Goal: Entertainment & Leisure: Browse casually

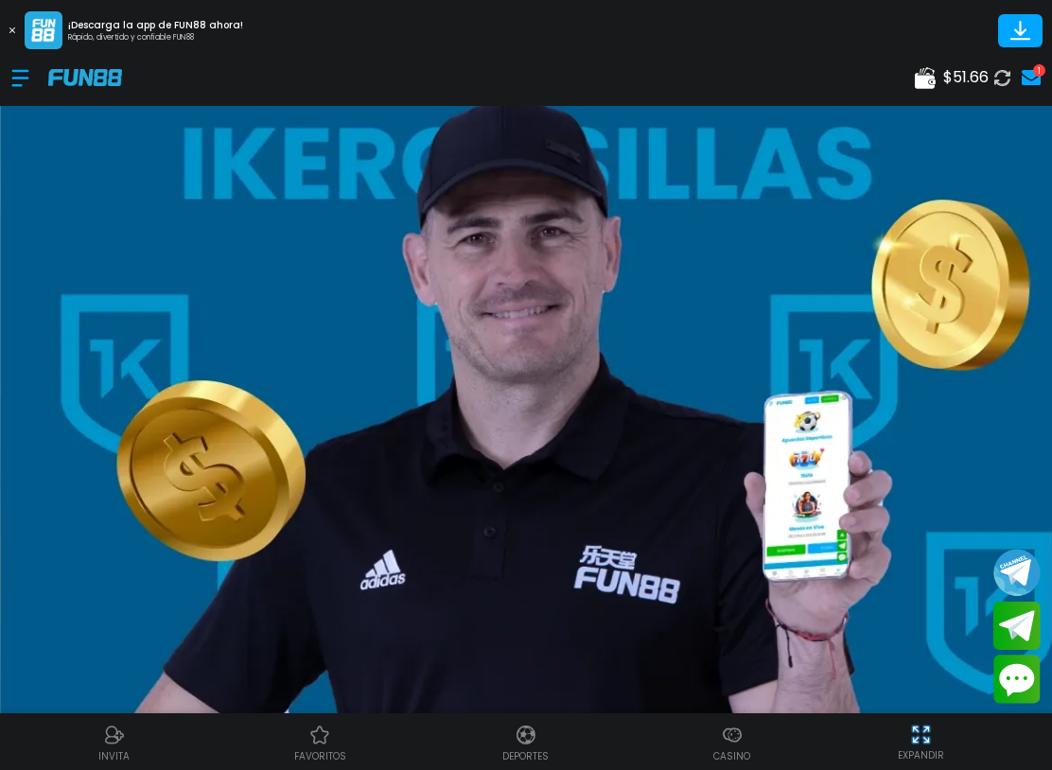
click at [31, 83] on div at bounding box center [29, 78] width 37 height 56
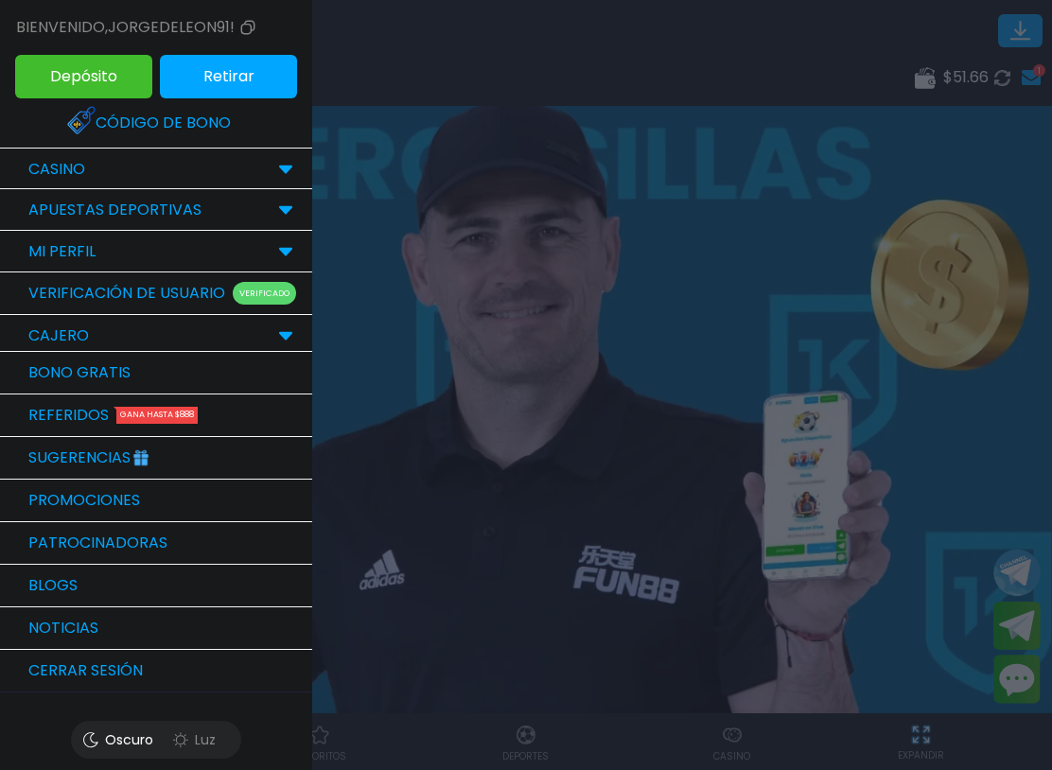
click at [36, 159] on p "CASINO" at bounding box center [56, 169] width 57 height 23
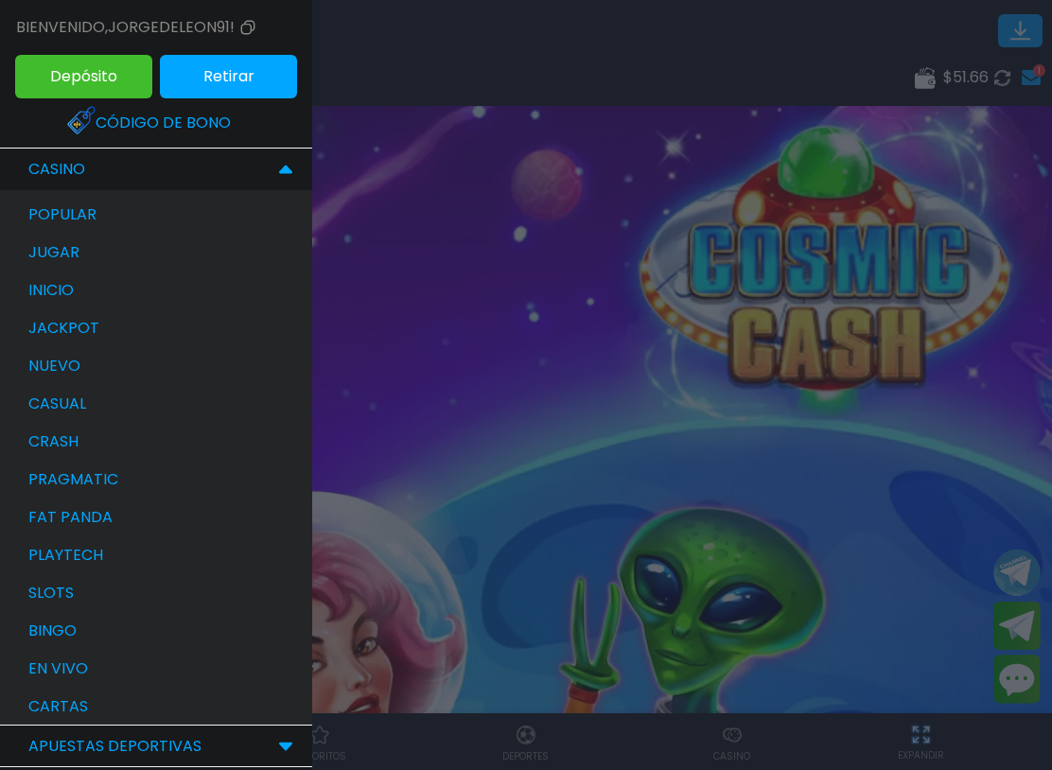
click at [37, 629] on p "bingo" at bounding box center [52, 631] width 48 height 23
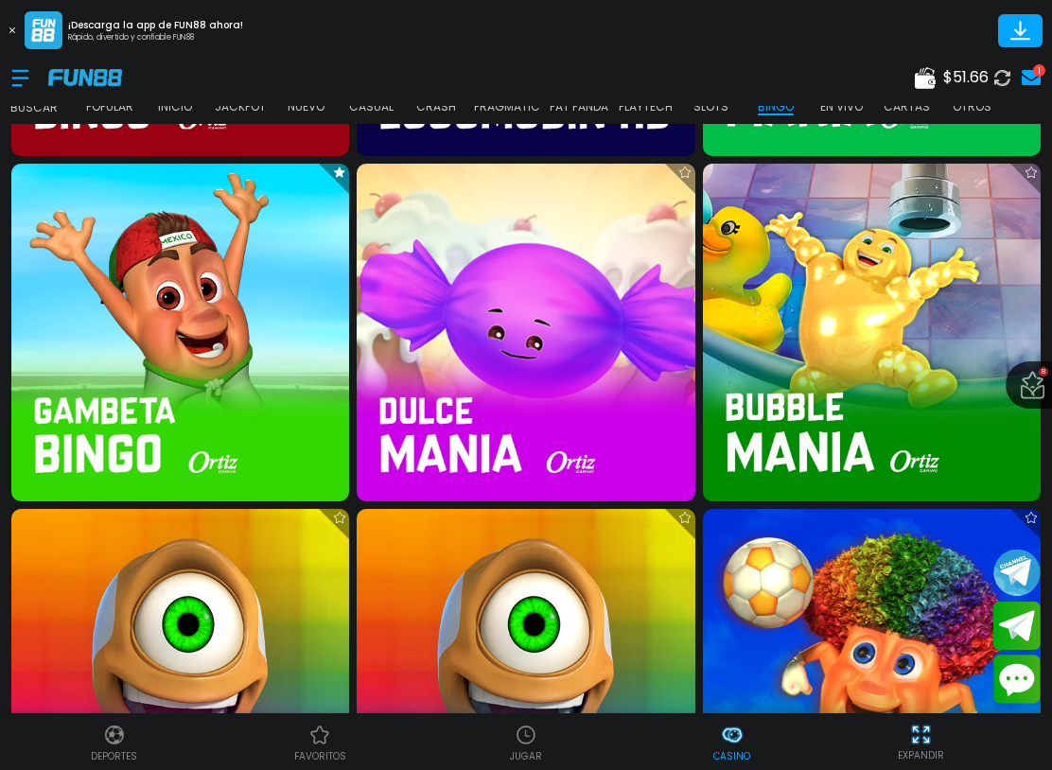
scroll to position [3789, 0]
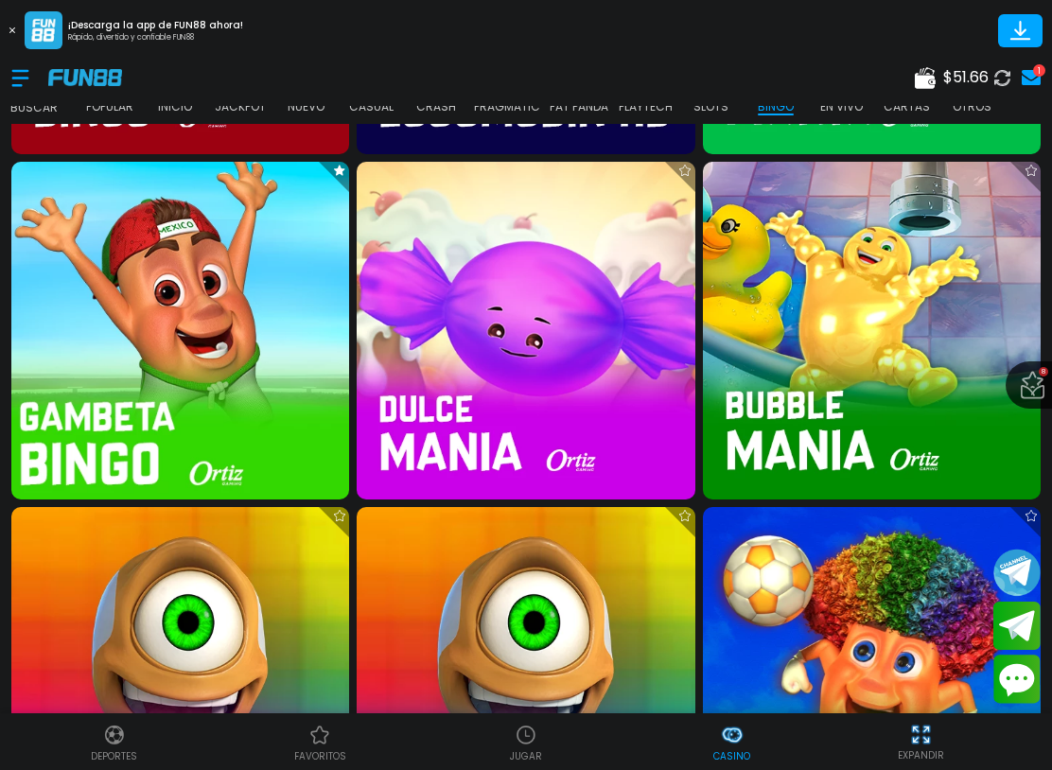
click at [124, 333] on img at bounding box center [180, 331] width 372 height 372
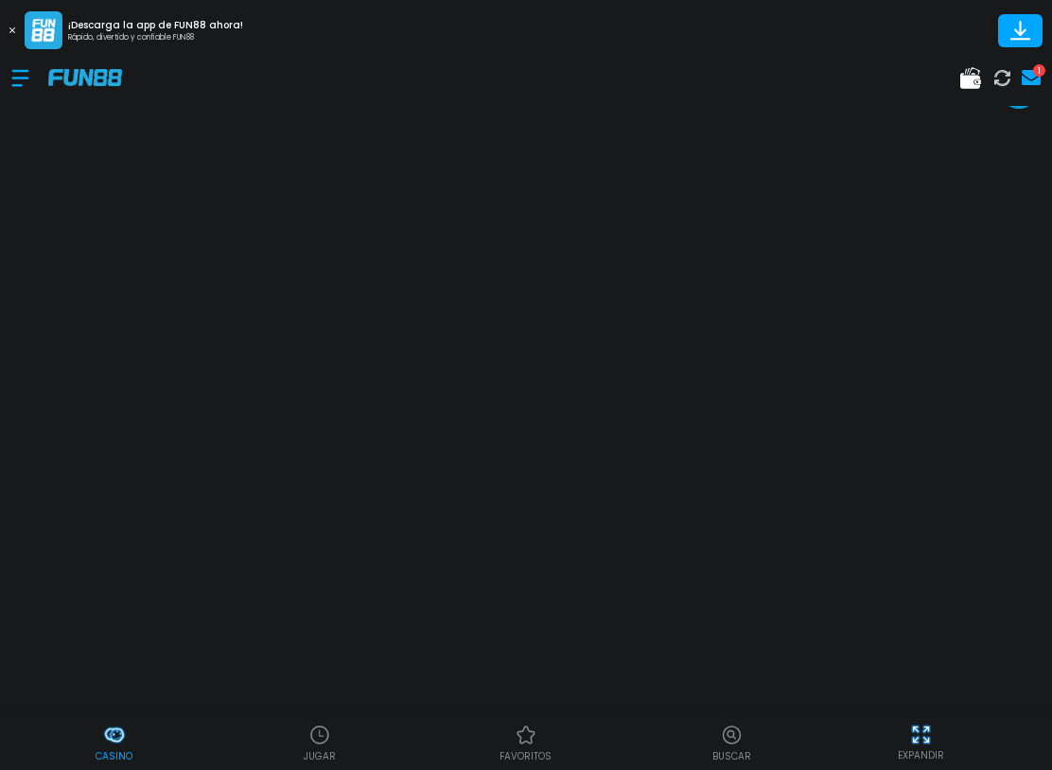
click at [20, 81] on div at bounding box center [29, 78] width 37 height 56
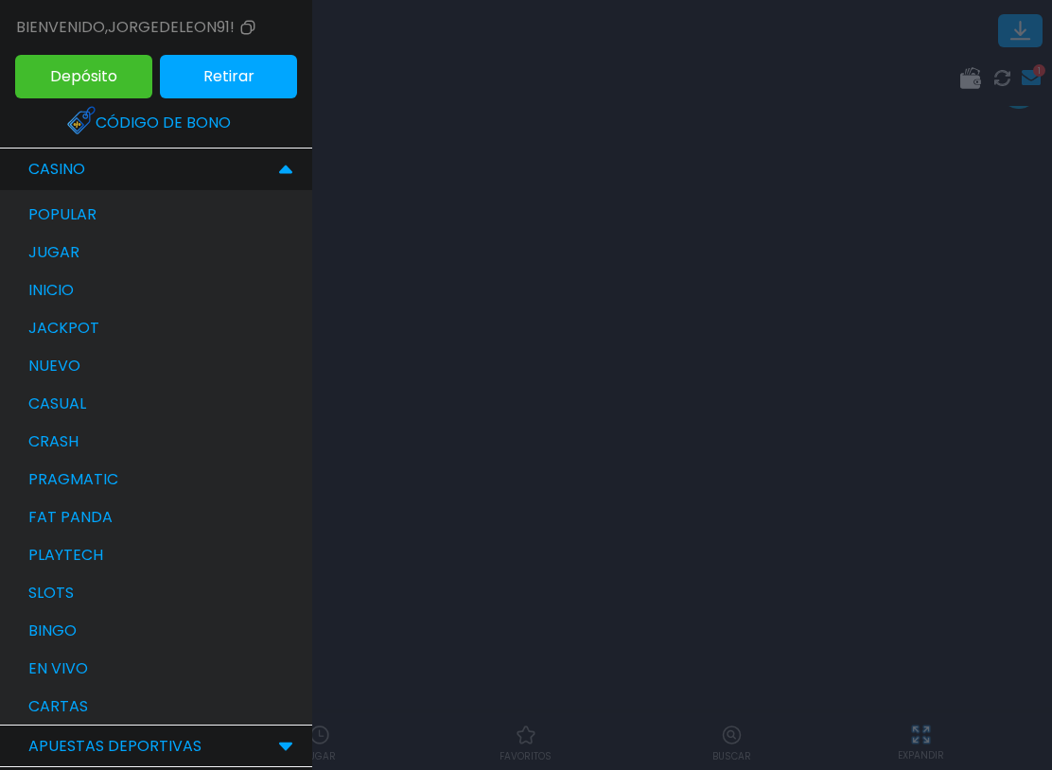
click at [116, 637] on div "bingo" at bounding box center [165, 631] width 293 height 38
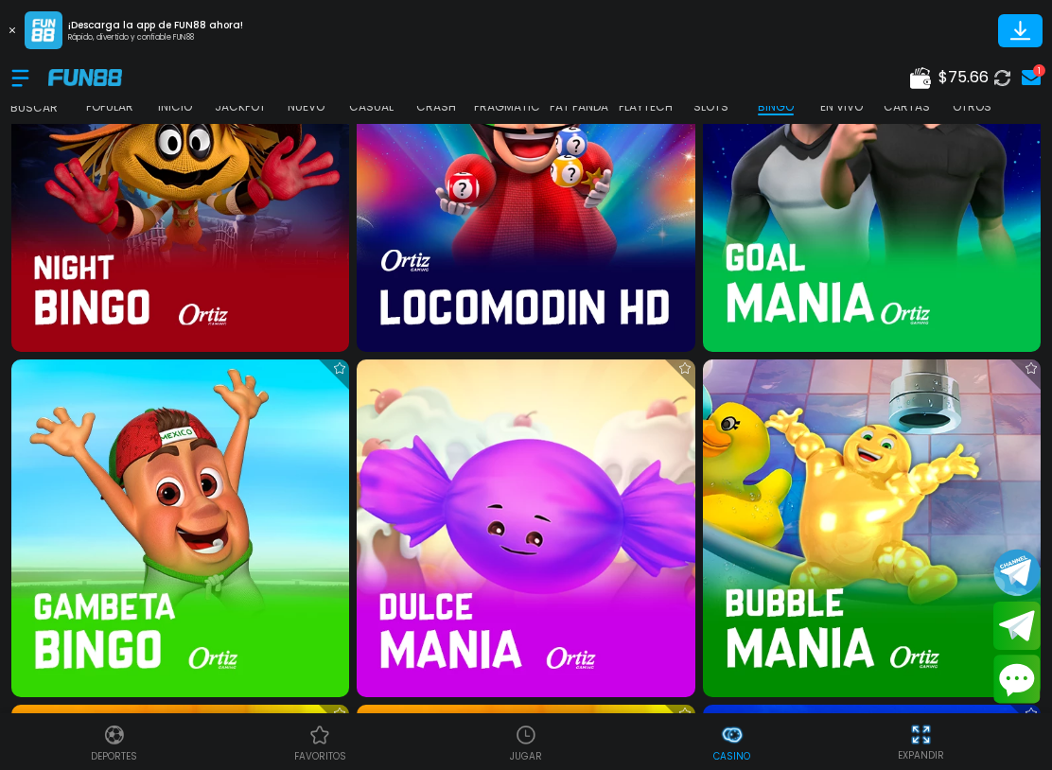
scroll to position [3601, 0]
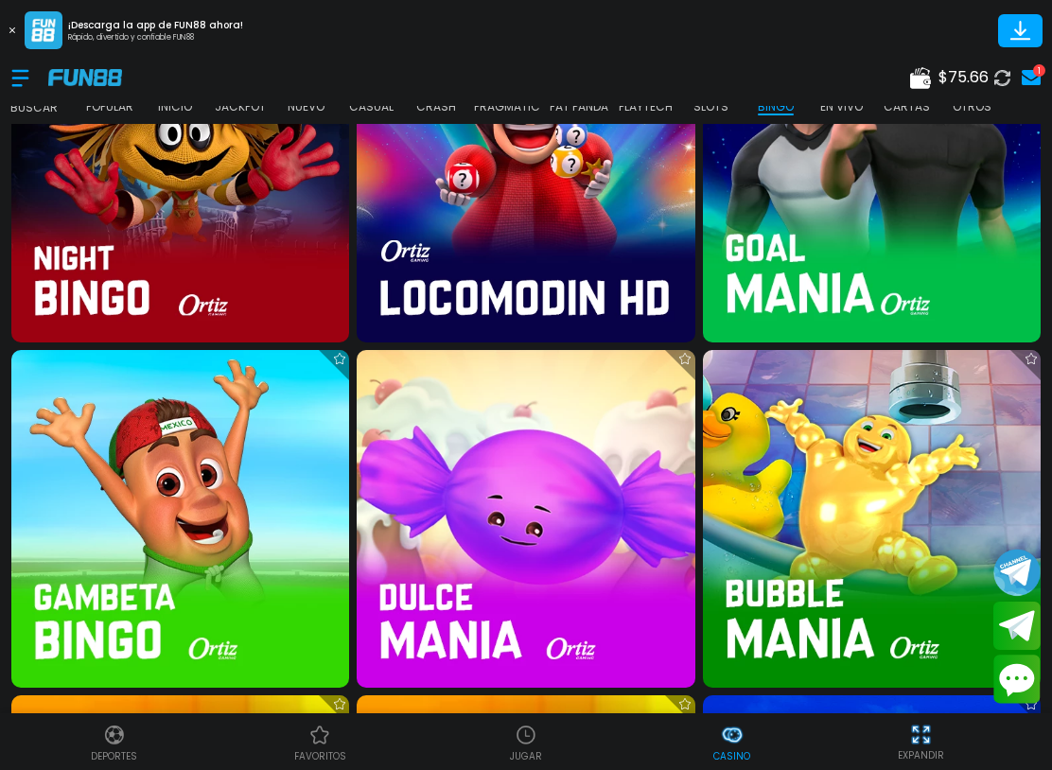
click at [251, 512] on img at bounding box center [180, 519] width 338 height 338
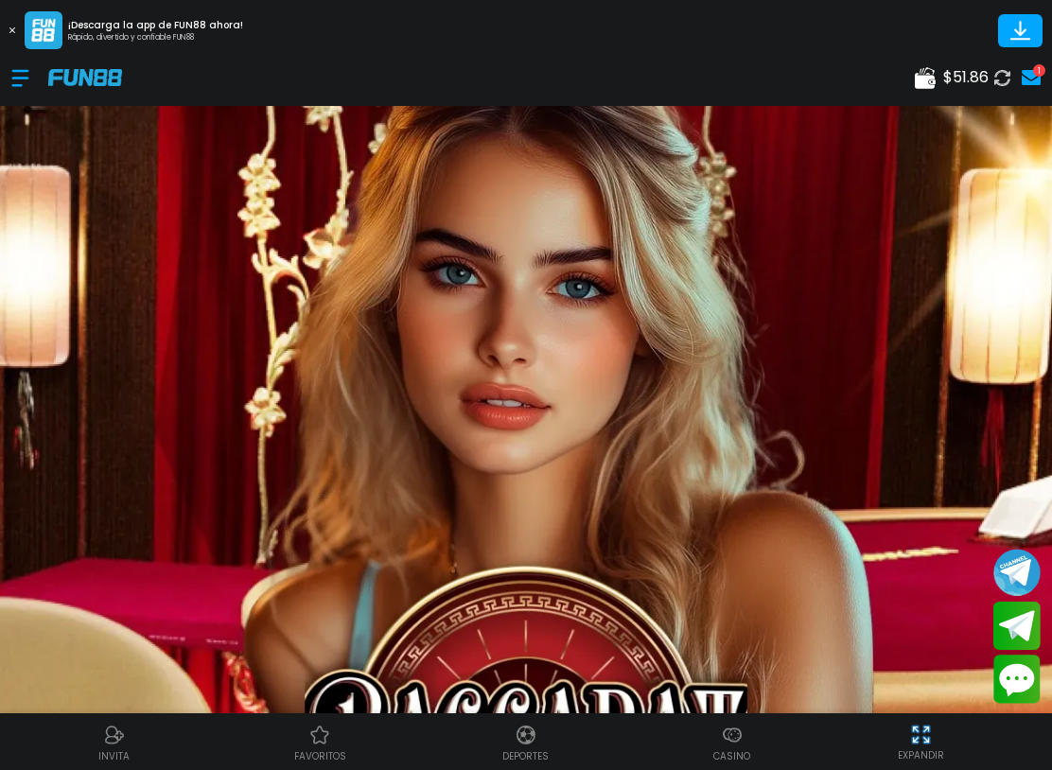
click at [11, 92] on div at bounding box center [29, 78] width 37 height 56
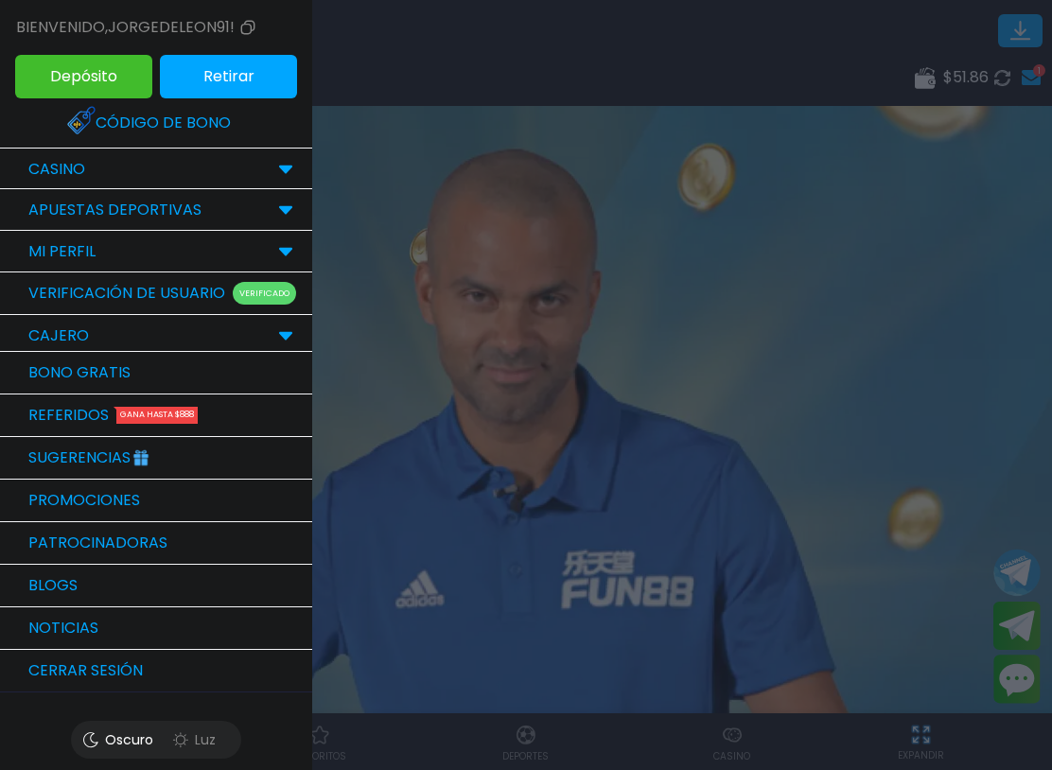
click at [96, 162] on div "CASINO" at bounding box center [156, 170] width 312 height 42
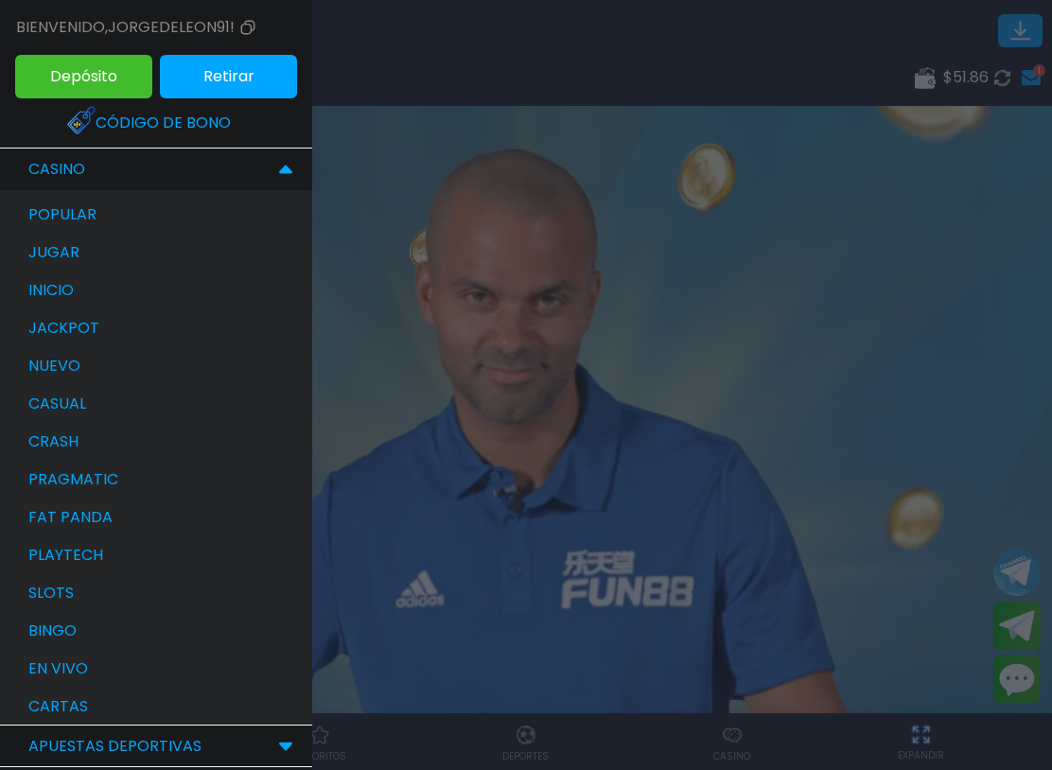
click at [67, 633] on p "bingo" at bounding box center [52, 631] width 48 height 23
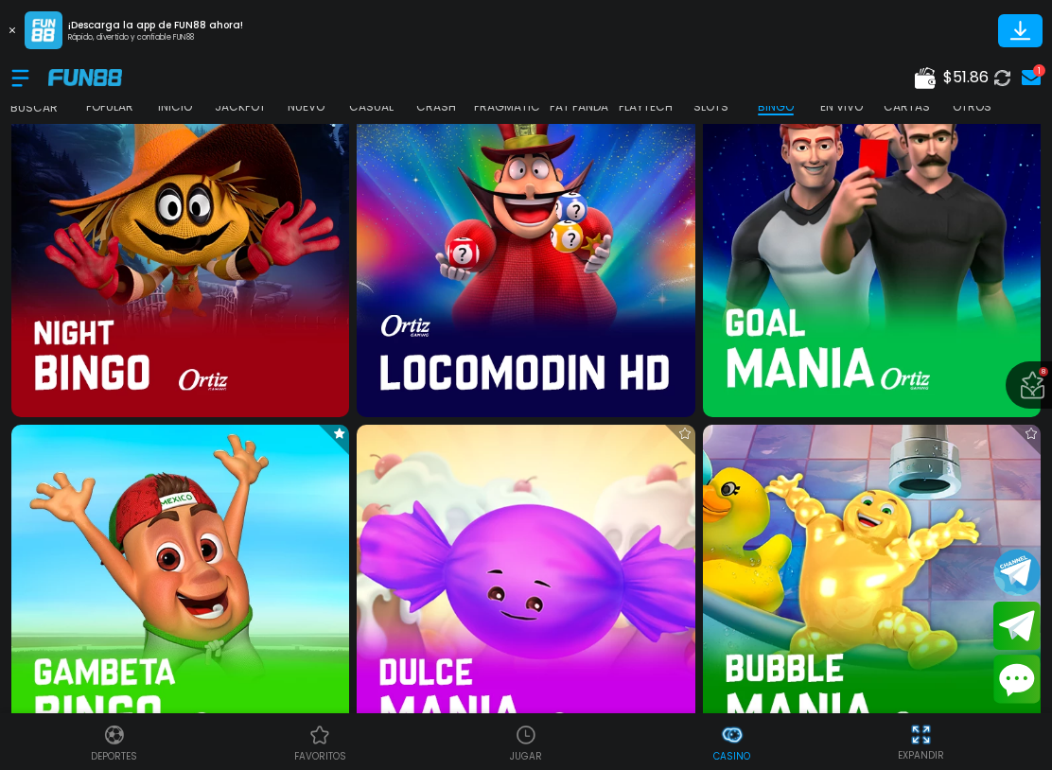
scroll to position [3540, 0]
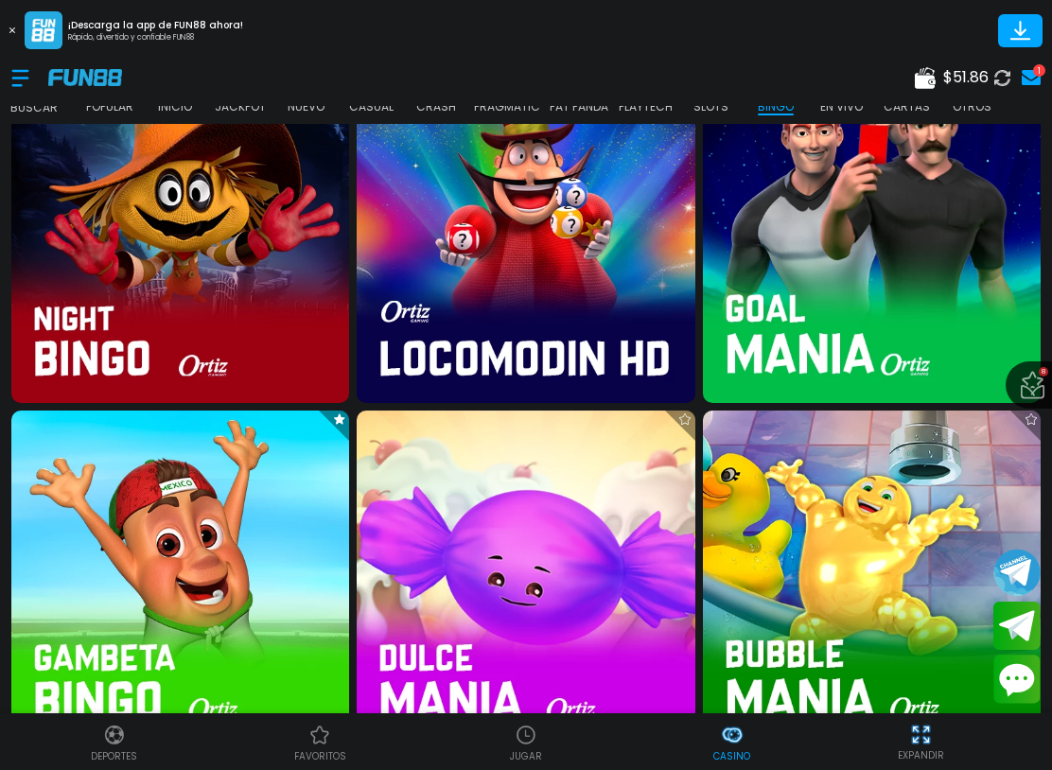
click at [554, 258] on img at bounding box center [526, 234] width 338 height 338
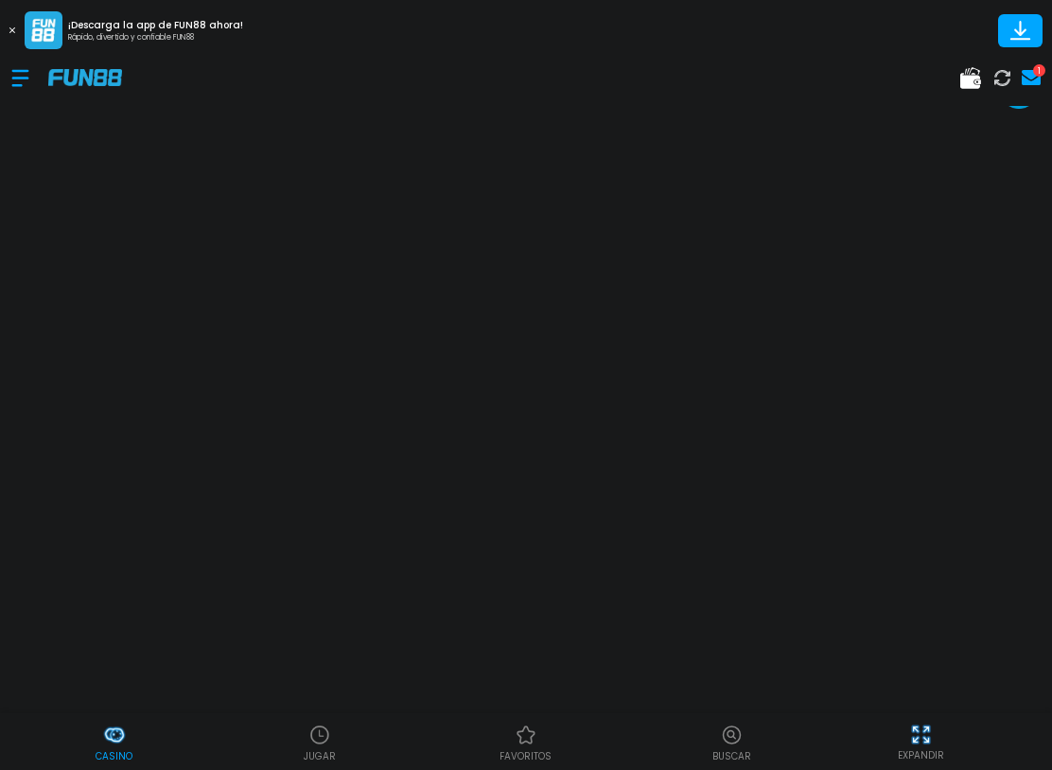
click at [11, 38] on button at bounding box center [12, 30] width 25 height 25
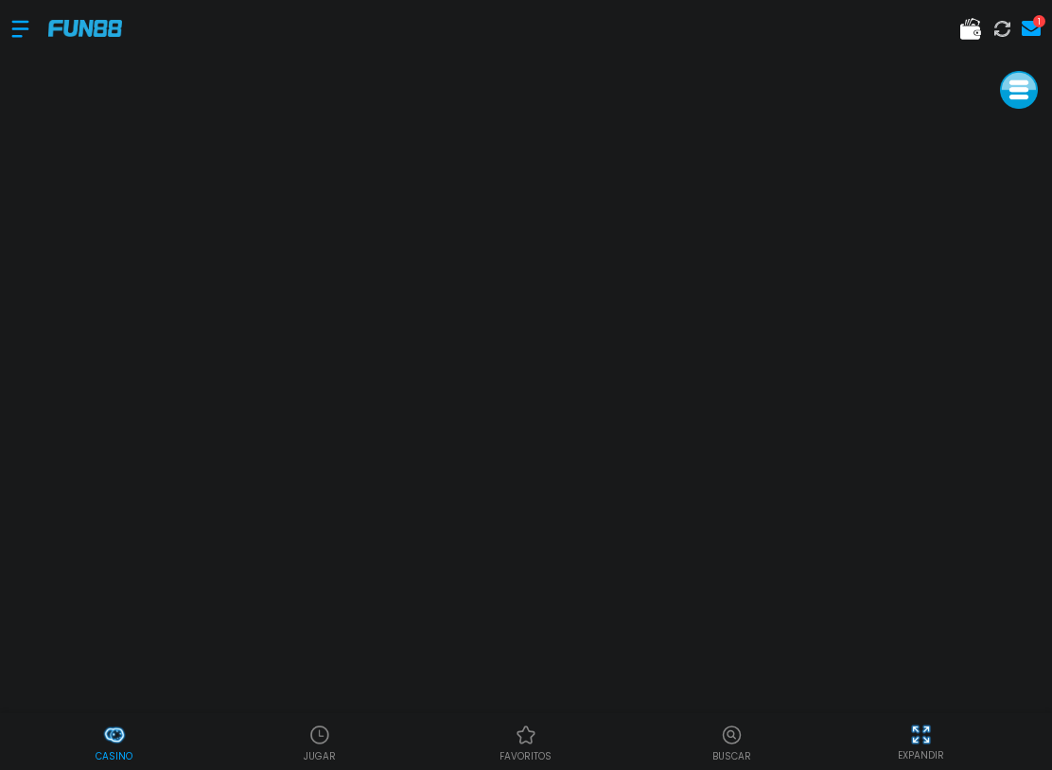
click at [925, 738] on img at bounding box center [921, 735] width 24 height 24
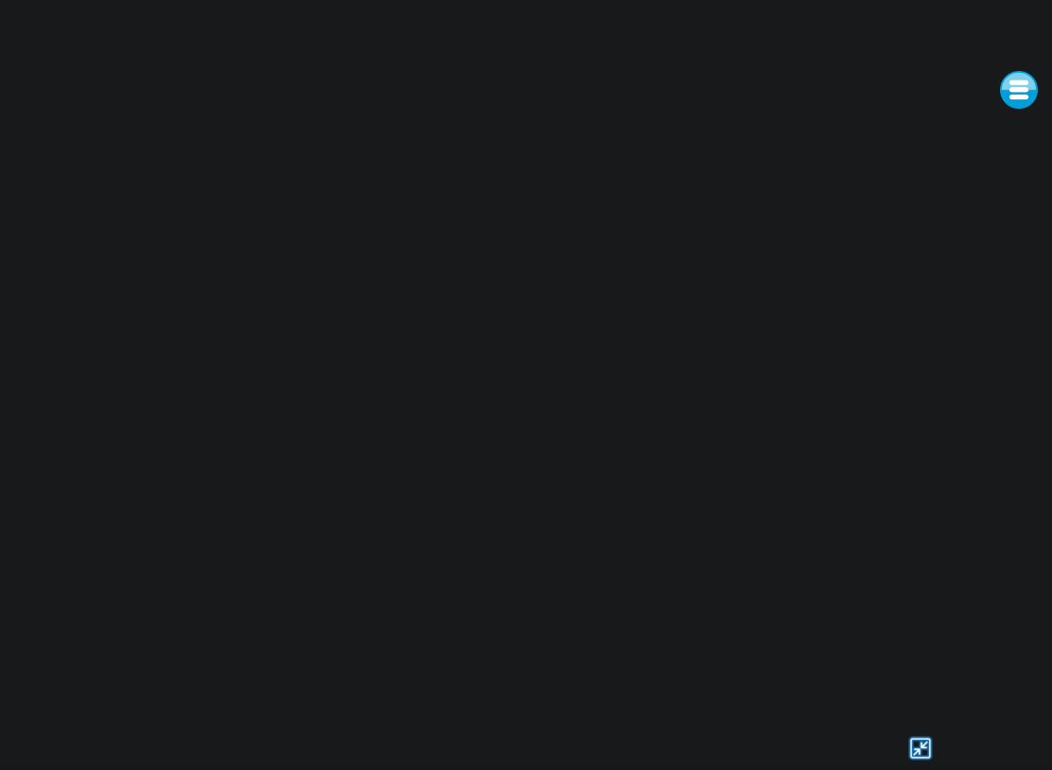
click at [882, 736] on div at bounding box center [920, 748] width 240 height 28
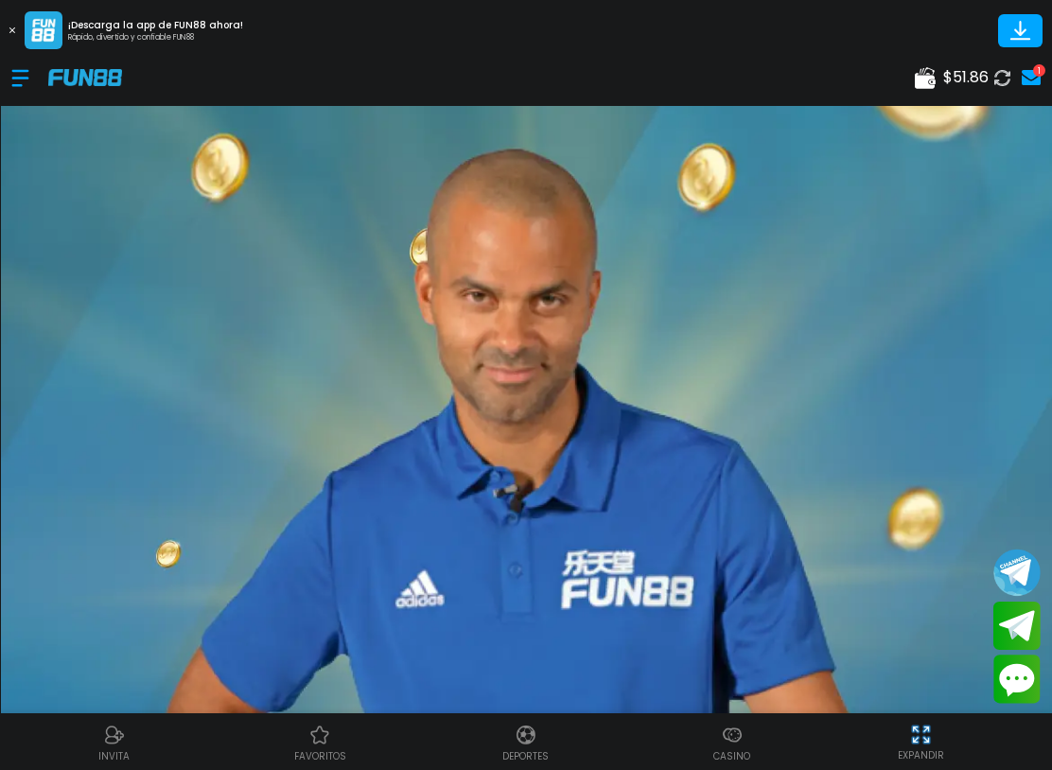
click at [26, 80] on div at bounding box center [29, 78] width 37 height 56
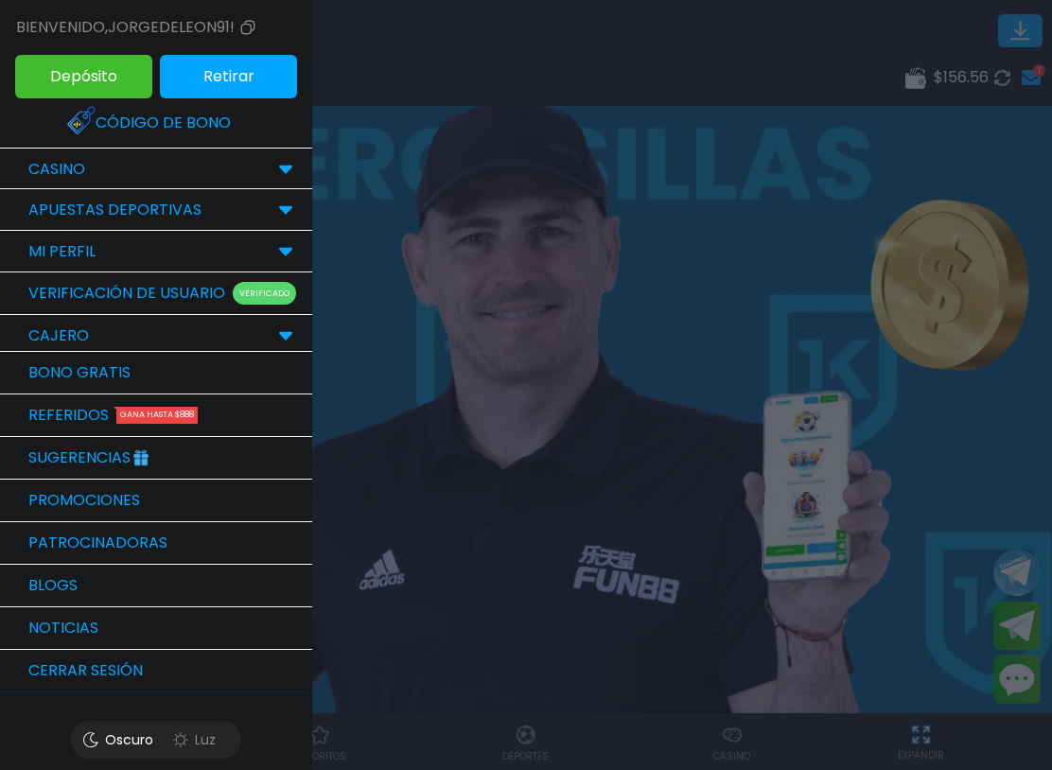
click at [38, 166] on p "CASINO" at bounding box center [56, 169] width 57 height 23
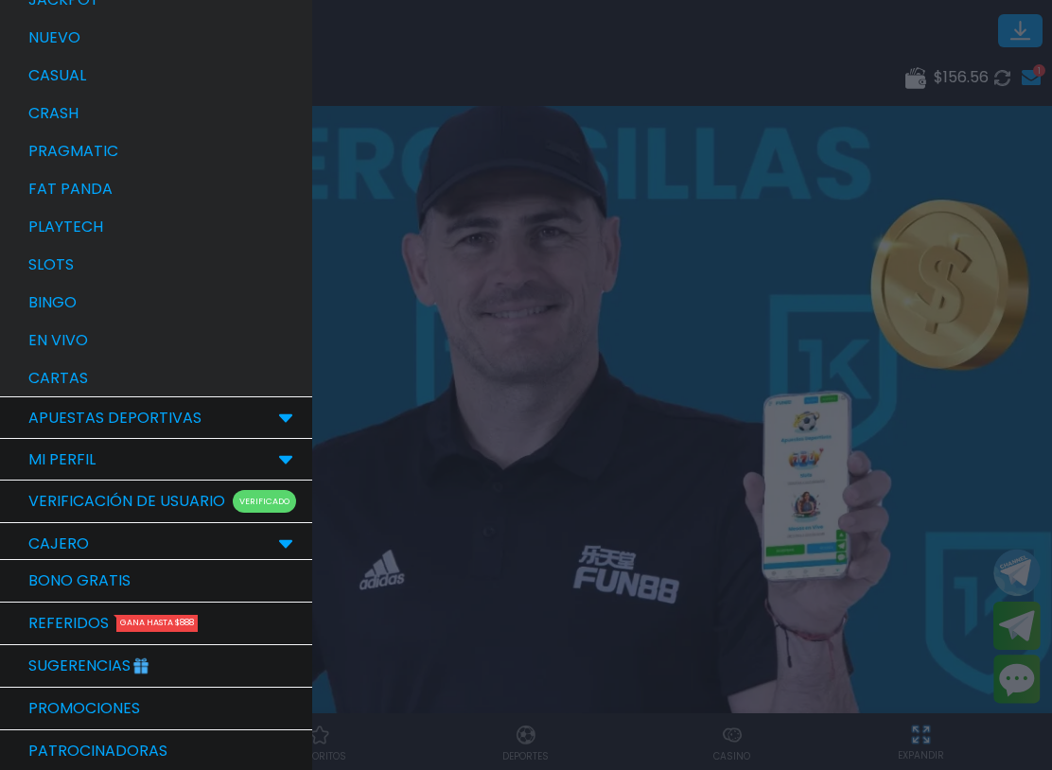
scroll to position [380, 0]
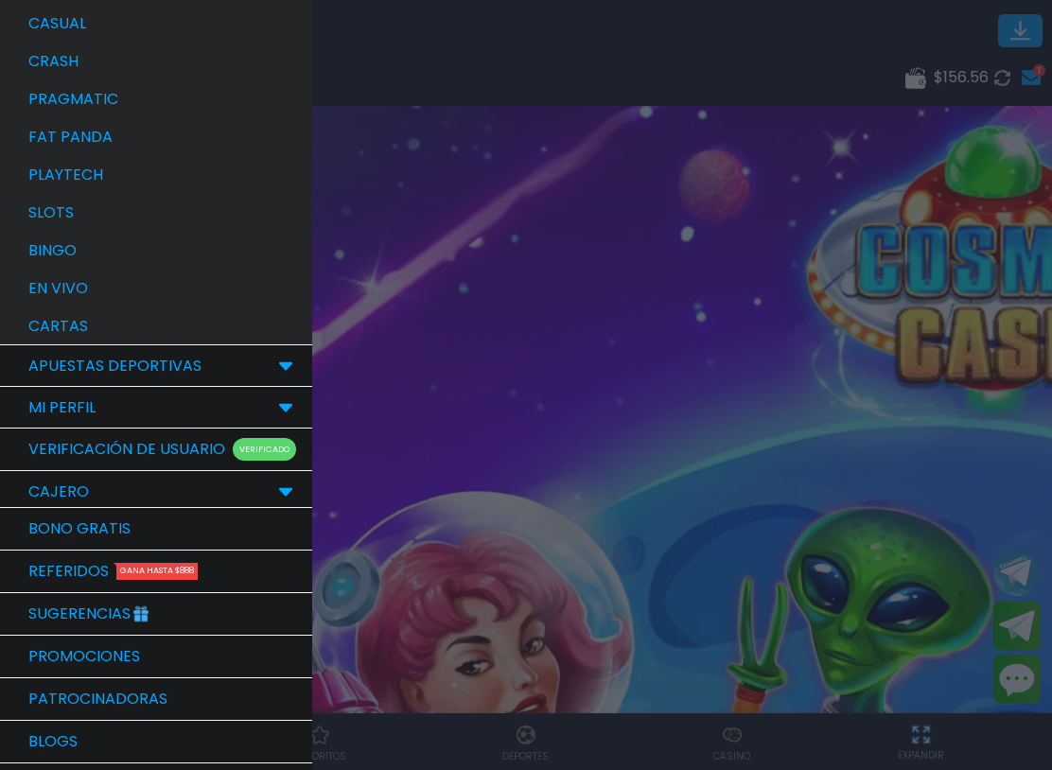
click at [29, 245] on p "bingo" at bounding box center [52, 250] width 48 height 23
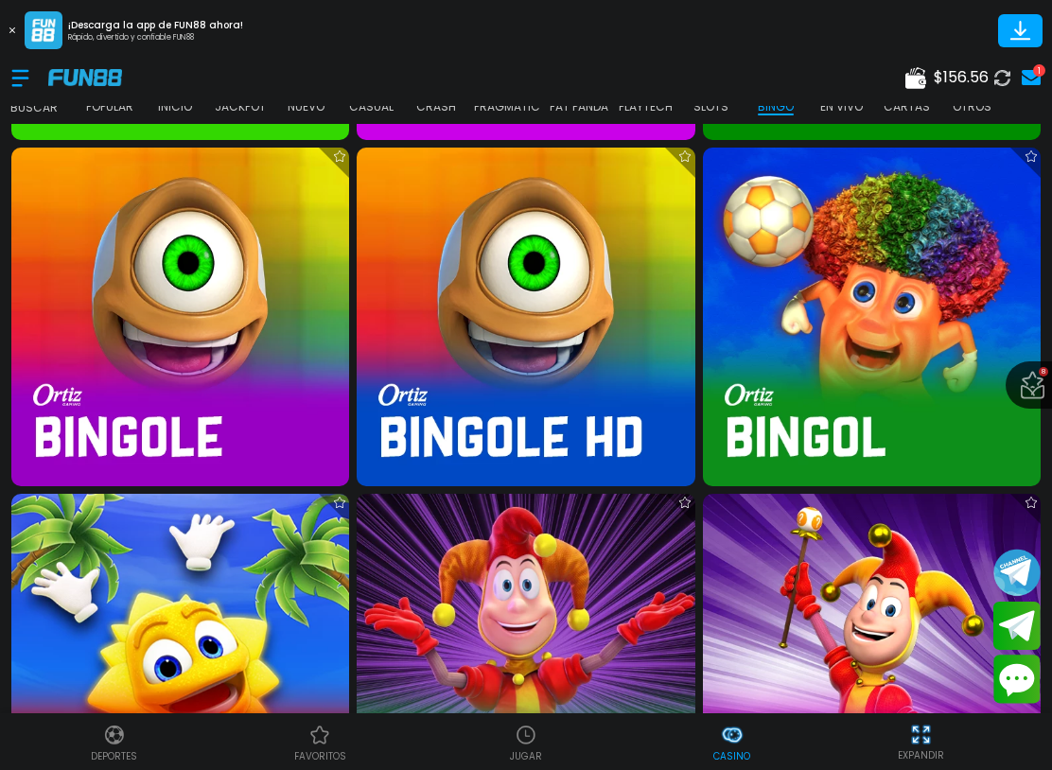
scroll to position [4193, 0]
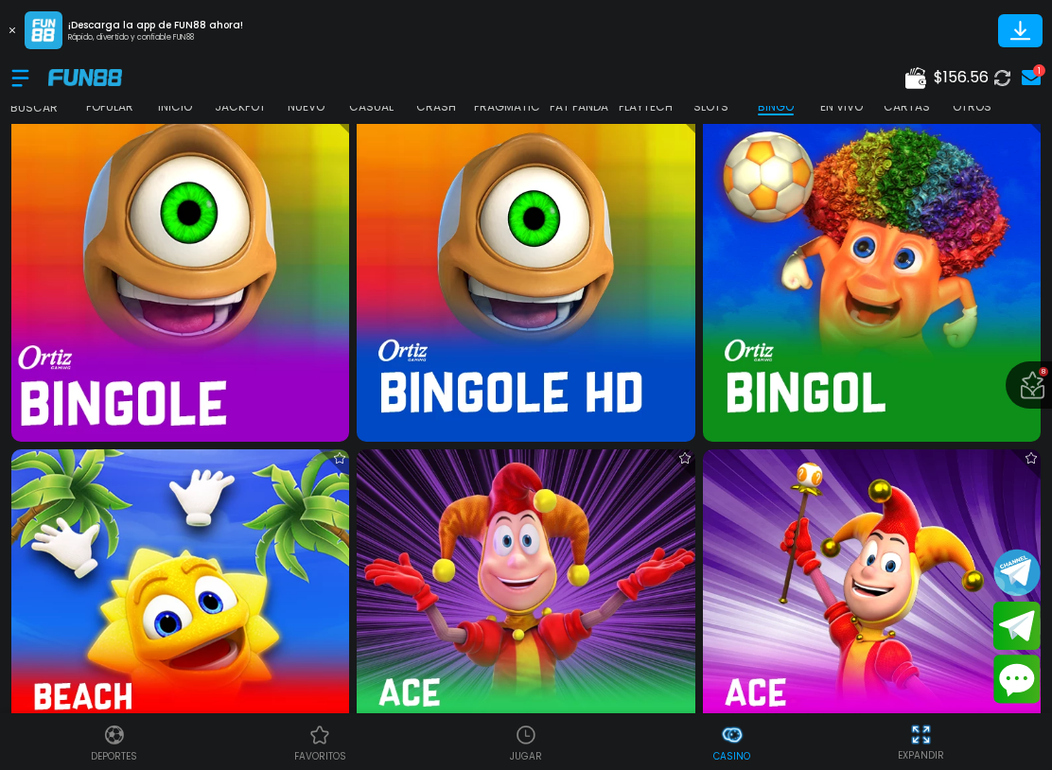
click at [106, 285] on img at bounding box center [180, 273] width 372 height 372
